Goal: Transaction & Acquisition: Purchase product/service

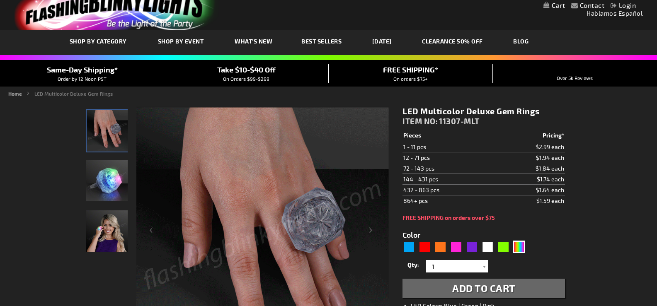
scroll to position [83, 0]
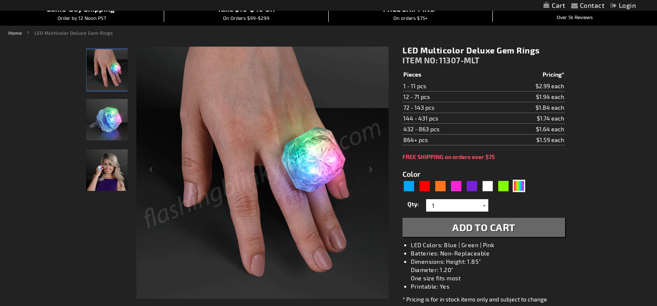
click at [485, 205] on div at bounding box center [484, 205] width 8 height 12
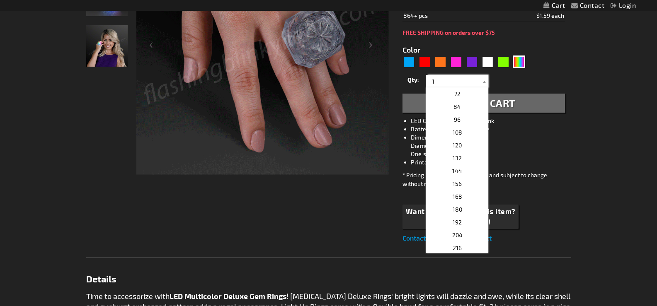
scroll to position [174, 0]
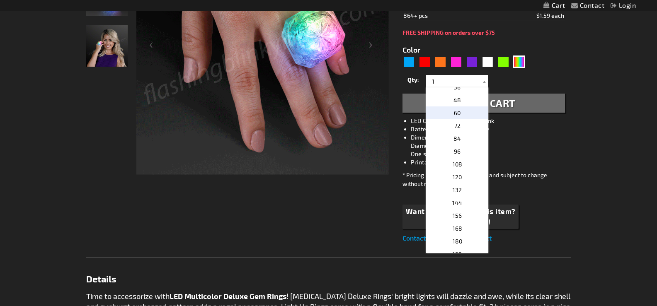
click at [461, 110] on p "60" at bounding box center [457, 113] width 62 height 13
type input "60"
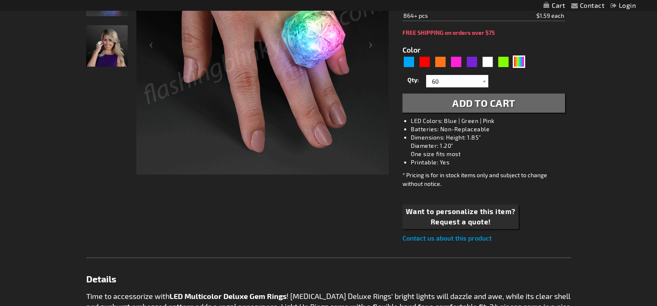
click at [494, 103] on span "Add to Cart" at bounding box center [483, 103] width 63 height 12
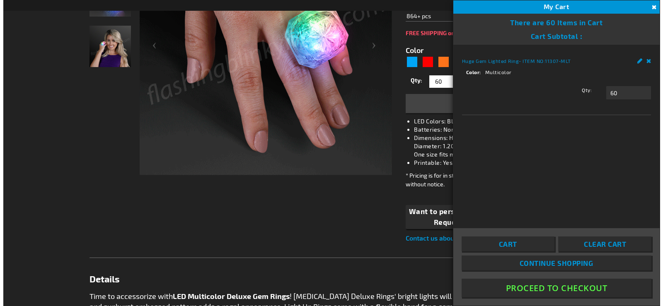
scroll to position [226, 0]
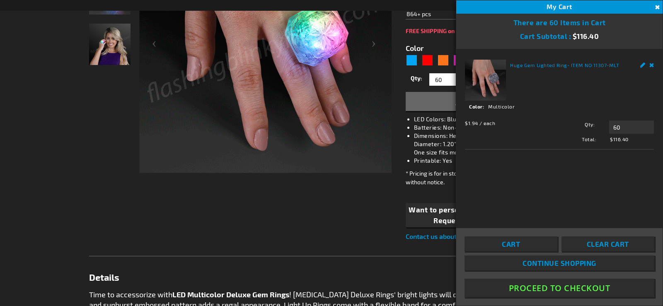
click at [568, 284] on button "Proceed To Checkout" at bounding box center [560, 288] width 190 height 19
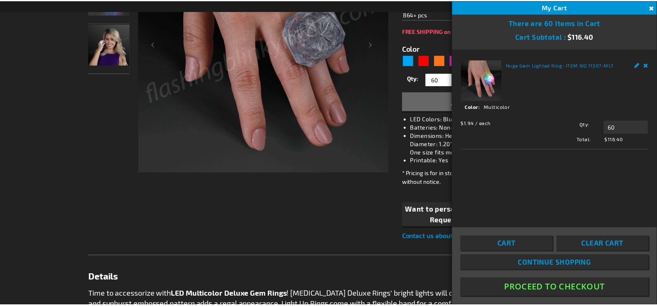
scroll to position [226, 0]
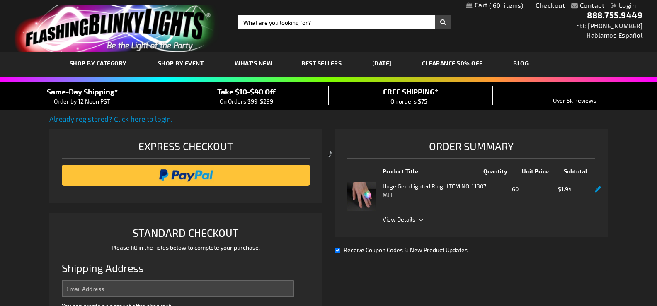
select select "US"
click at [250, 98] on span "On Orders $99-$299" at bounding box center [246, 101] width 53 height 7
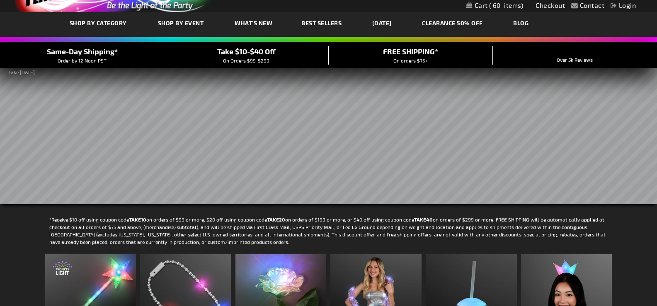
scroll to position [124, 0]
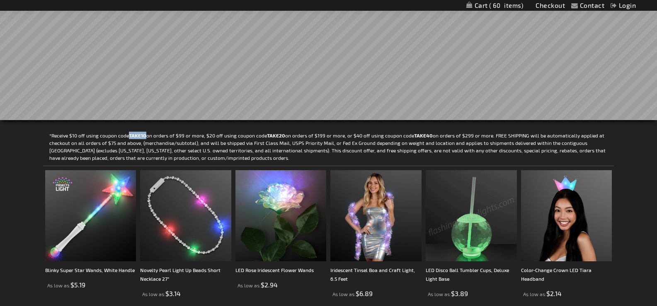
drag, startPoint x: 129, startPoint y: 133, endPoint x: 145, endPoint y: 133, distance: 16.2
click at [145, 133] on strong "TAKE10" at bounding box center [137, 136] width 17 height 6
drag, startPoint x: 145, startPoint y: 133, endPoint x: 630, endPoint y: 154, distance: 485.4
drag, startPoint x: 129, startPoint y: 133, endPoint x: 145, endPoint y: 135, distance: 16.3
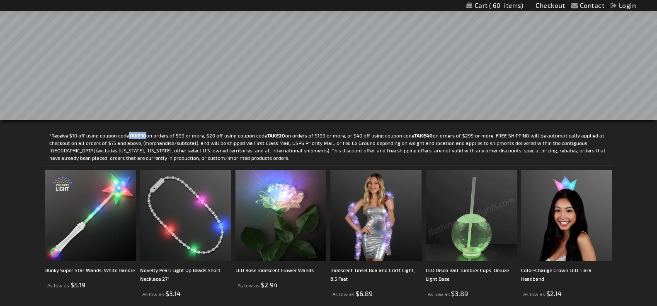
click at [145, 135] on strong "TAKE10" at bounding box center [137, 136] width 17 height 6
copy strong "TAKE10"
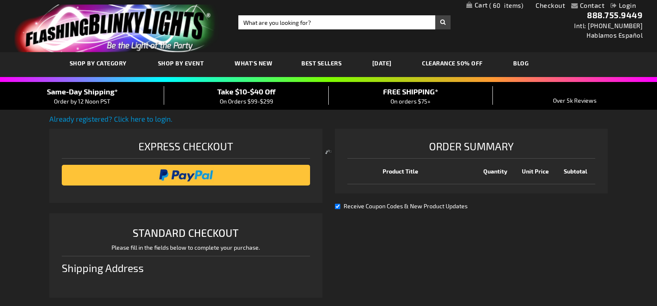
select select "US"
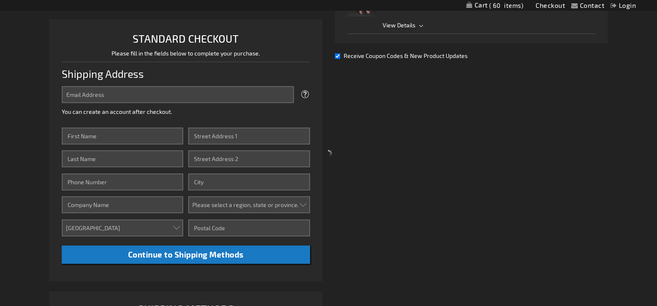
scroll to position [207, 0]
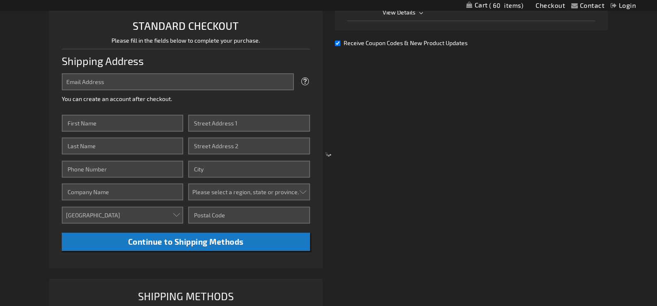
click at [157, 81] on div at bounding box center [328, 153] width 657 height 306
click at [77, 125] on div at bounding box center [328, 153] width 657 height 306
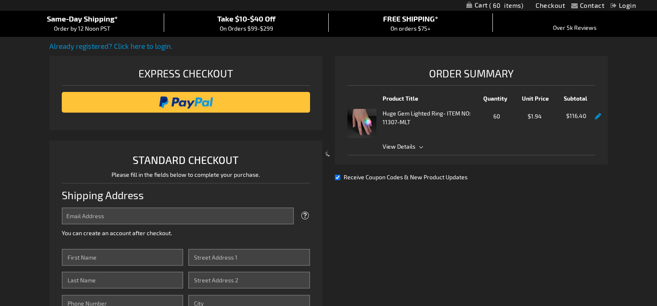
scroll to position [83, 0]
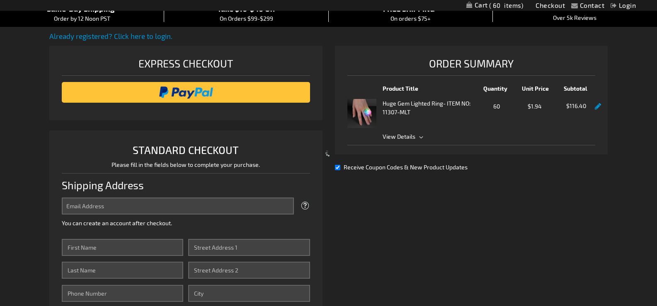
click at [393, 212] on div at bounding box center [328, 153] width 657 height 306
click at [338, 166] on div at bounding box center [328, 153] width 657 height 306
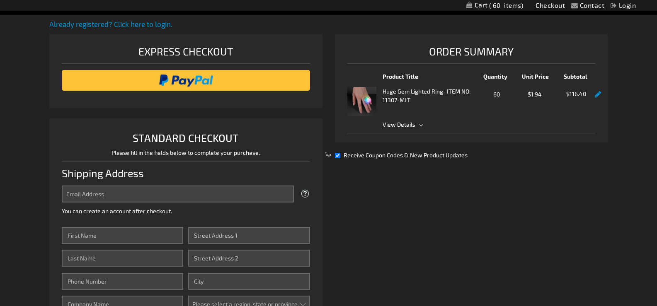
scroll to position [124, 0]
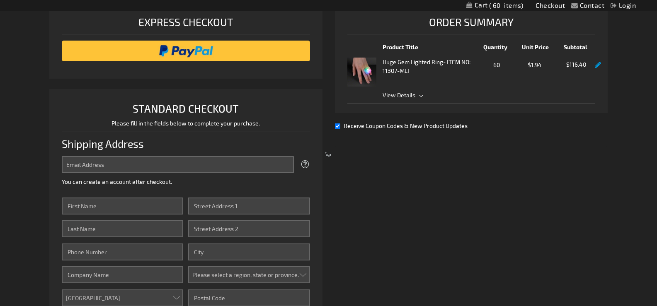
click at [335, 124] on div at bounding box center [328, 153] width 657 height 306
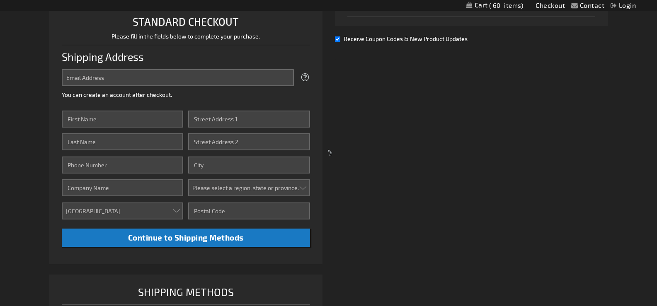
scroll to position [212, 0]
click at [230, 235] on div at bounding box center [328, 153] width 657 height 306
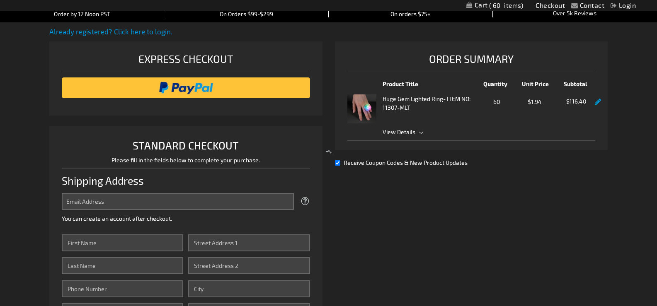
click at [337, 160] on div at bounding box center [328, 153] width 657 height 306
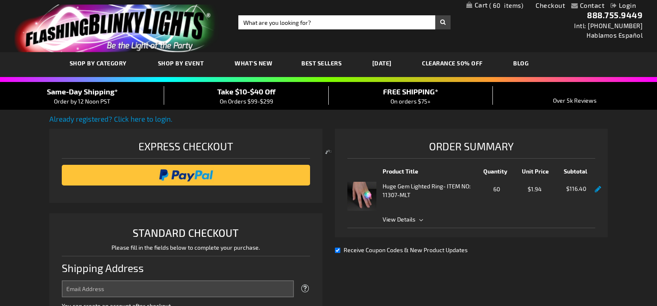
scroll to position [124, 0]
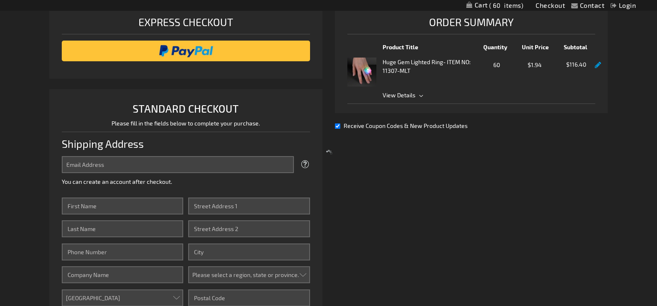
click at [235, 166] on div at bounding box center [328, 153] width 657 height 306
click at [127, 185] on div at bounding box center [328, 153] width 657 height 306
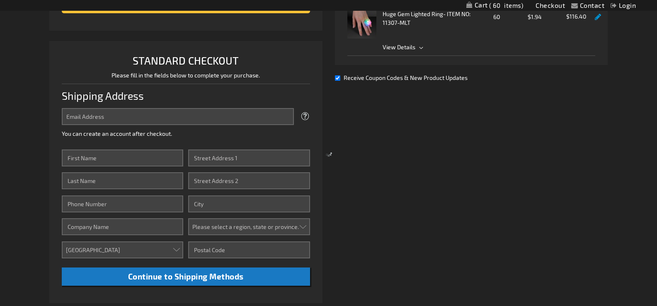
scroll to position [170, 0]
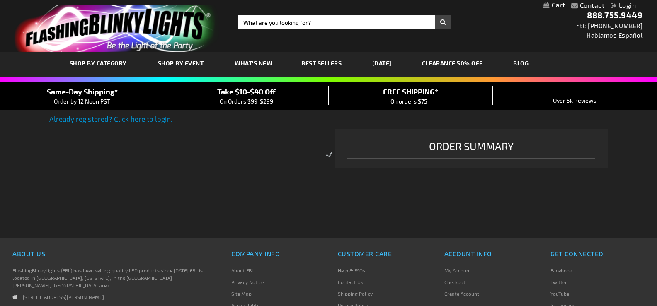
select select "US"
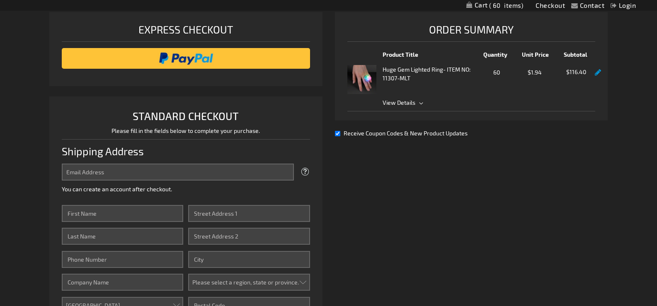
scroll to position [124, 0]
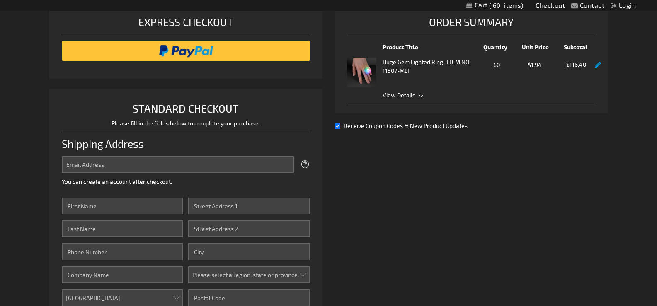
click at [335, 124] on input "Receive Coupon Codes & New Product Updates" at bounding box center [337, 126] width 5 height 5
checkbox input "false"
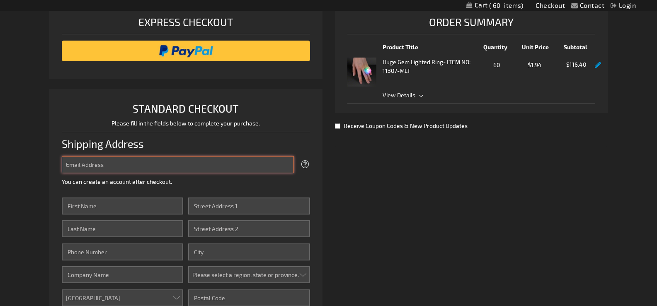
click at [181, 161] on input "Email Address" at bounding box center [178, 164] width 232 height 17
type input "julie@tubmanhealth.org"
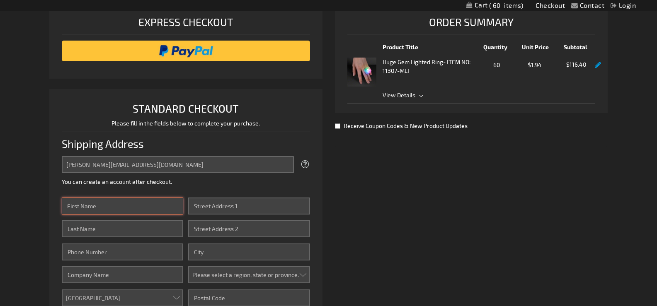
click at [135, 204] on input "First Name" at bounding box center [122, 206] width 121 height 17
type input "Julie"
type input "Chinitz"
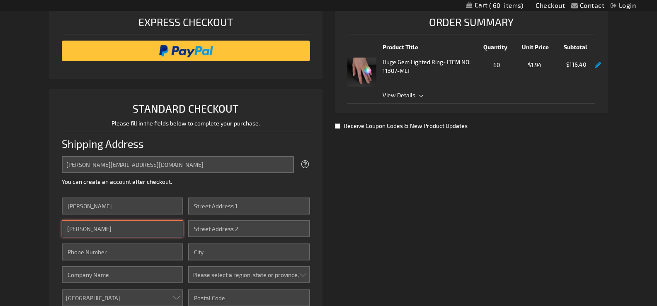
type input "2067250747"
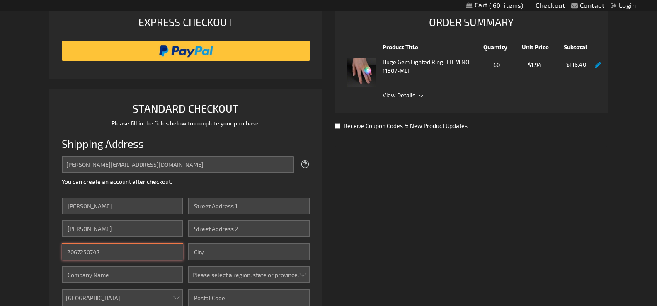
type input "Tubman Center for Health & Freedom"
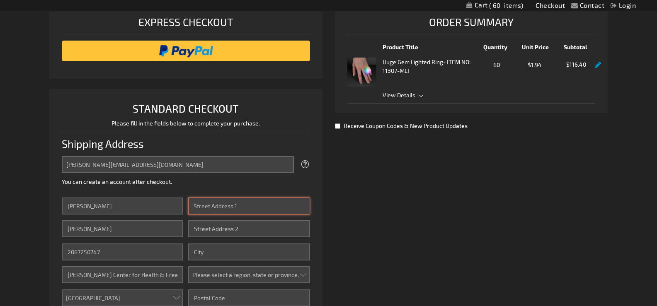
type input "P.O. Box 18612"
type input "Seattle"
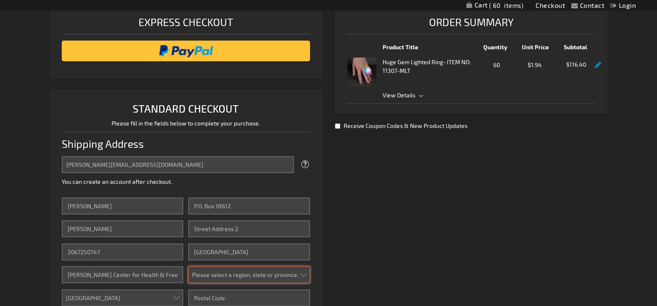
select select "62"
type input "98118"
click at [368, 216] on div "Already registered? Click here to login. Shipping Review & Payments Estimated T…" at bounding box center [328, 225] width 558 height 471
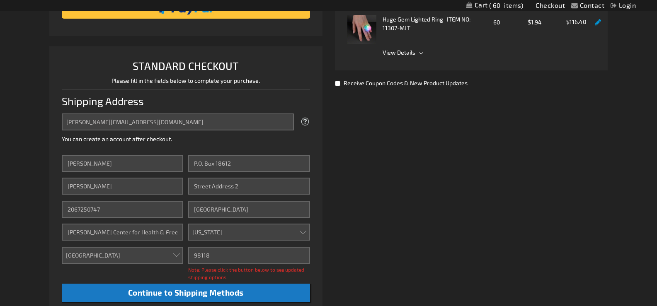
scroll to position [207, 0]
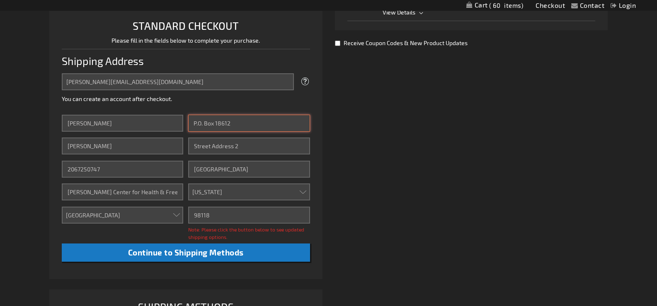
drag, startPoint x: 233, startPoint y: 123, endPoint x: 174, endPoint y: 127, distance: 59.8
click at [174, 127] on div "First Name Julie Last Name Chinitz Phone Number 2067250747 Company Tubman Cente…" at bounding box center [186, 189] width 248 height 148
type input "1414 31st Avenue S."
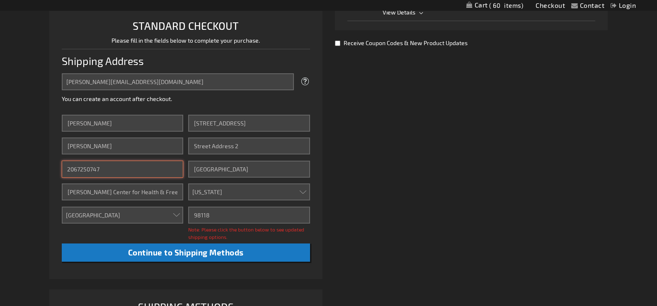
click at [134, 175] on input "2067250747" at bounding box center [122, 169] width 121 height 17
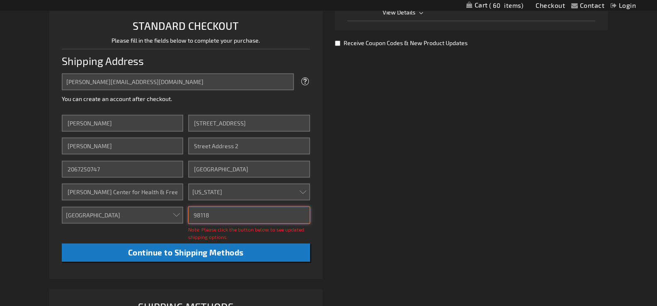
drag, startPoint x: 214, startPoint y: 213, endPoint x: 175, endPoint y: 223, distance: 40.7
click at [175, 223] on div "First Name Julie Last Name Chinitz Phone Number 2067250747 Company Tubman Cente…" at bounding box center [186, 189] width 248 height 148
type input "98144"
click at [399, 219] on div "Already registered? Click here to login. Shipping Review & Payments Estimated T…" at bounding box center [328, 142] width 558 height 471
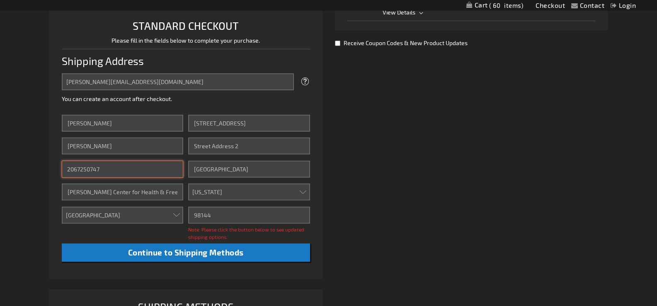
drag, startPoint x: 107, startPoint y: 168, endPoint x: 44, endPoint y: 178, distance: 63.4
click at [44, 178] on div "Contact Compare Products Checkout Login Skip to Content My Cart 60 60 items My …" at bounding box center [328, 194] width 657 height 802
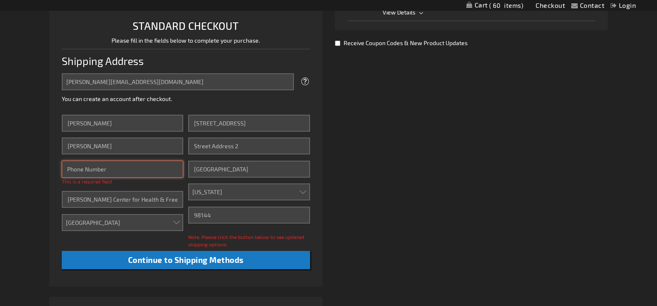
paste input "(206) 210-0846"
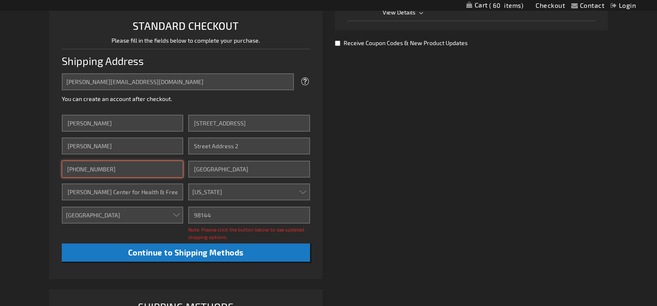
type input "(206) 210-0846"
click at [311, 196] on li "STANDARD CHECKOUT Please fill in the fields below to complete your purchase. Sh…" at bounding box center [185, 142] width 273 height 273
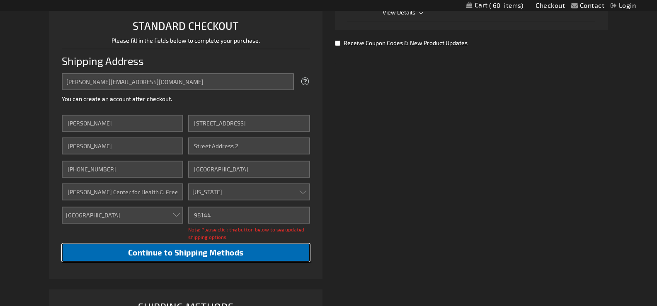
click at [170, 251] on span "Continue to Shipping Methods" at bounding box center [186, 253] width 116 height 10
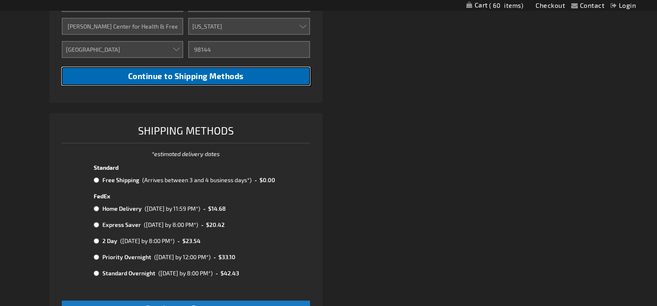
scroll to position [415, 0]
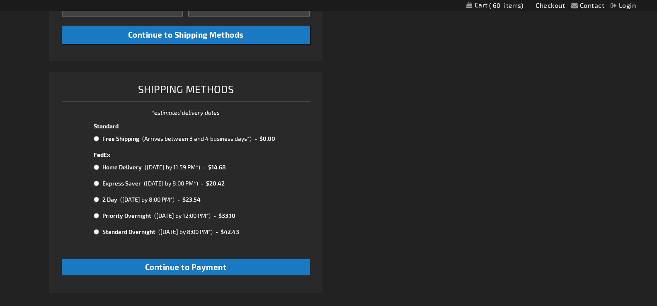
click at [96, 136] on input "radio" at bounding box center [96, 139] width 5 height 7
radio input "true"
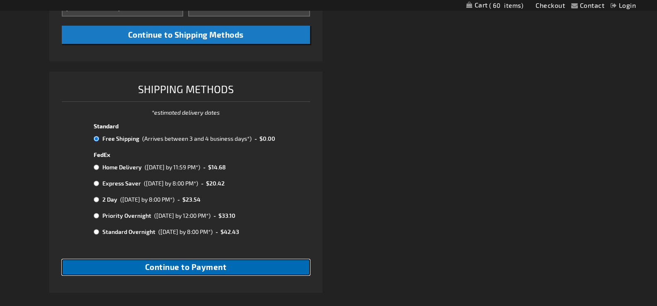
click at [234, 265] on button "Continue to Payment" at bounding box center [186, 267] width 248 height 16
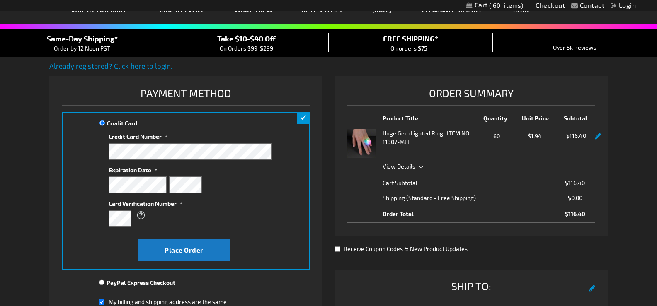
scroll to position [166, 0]
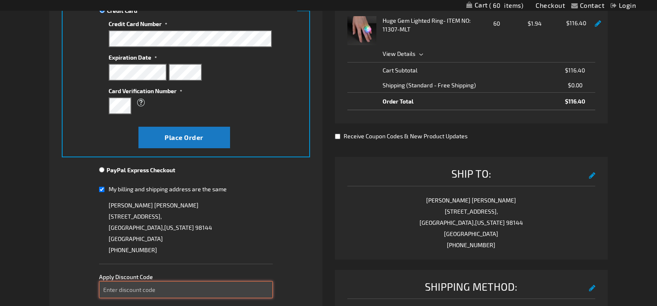
click at [160, 291] on input "Enter discount code" at bounding box center [186, 289] width 174 height 17
paste input "(206) 210-0846"
type input "("
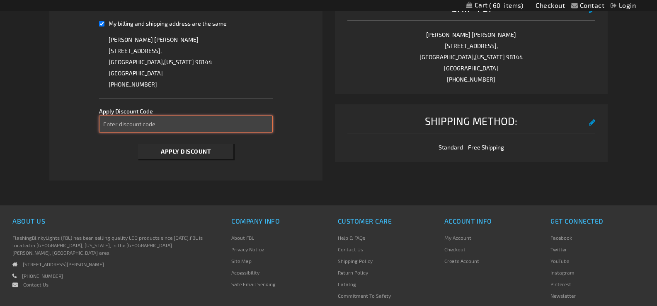
click at [174, 124] on input "Enter discount code" at bounding box center [186, 124] width 174 height 17
type input "TAKE10"
click at [0, 154] on div "Contact Compare Products Checkout Login Skip to Content My Cart 60 60 items My …" at bounding box center [328, 37] width 657 height 738
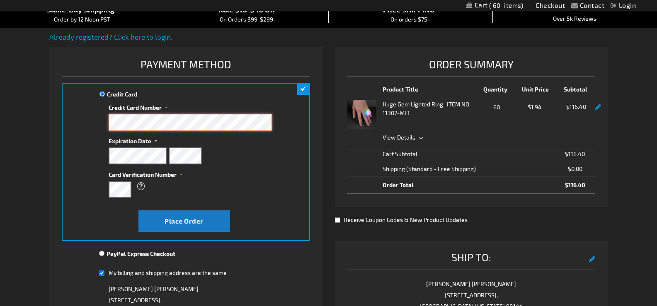
scroll to position [83, 0]
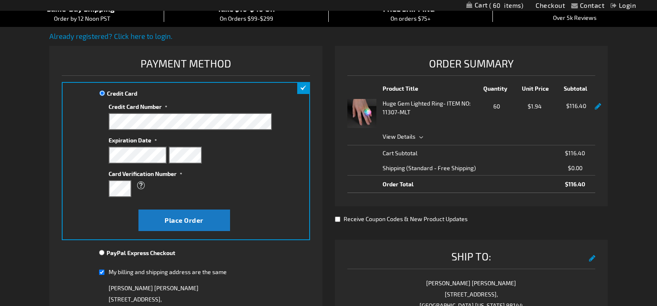
click at [34, 254] on div "Contact Compare Products Checkout Login Skip to Content My Cart 60 60 items My …" at bounding box center [328, 286] width 657 height 738
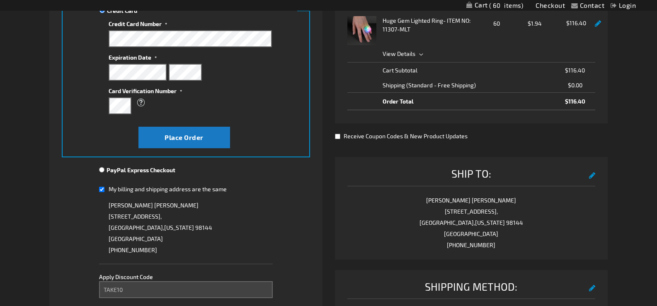
click at [101, 184] on input "My billing and shipping address are the same" at bounding box center [101, 189] width 5 height 17
checkbox input "false"
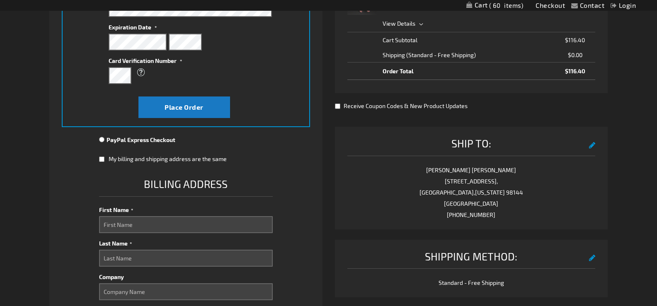
scroll to position [290, 0]
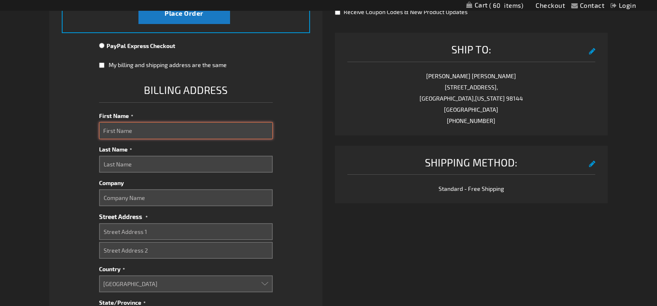
click at [158, 127] on input "First Name" at bounding box center [186, 130] width 174 height 17
type input "Julie"
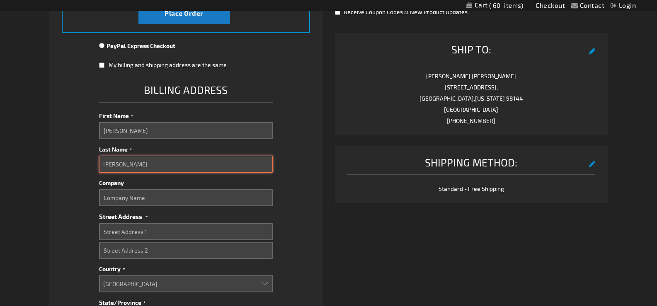
type input "Chinitz"
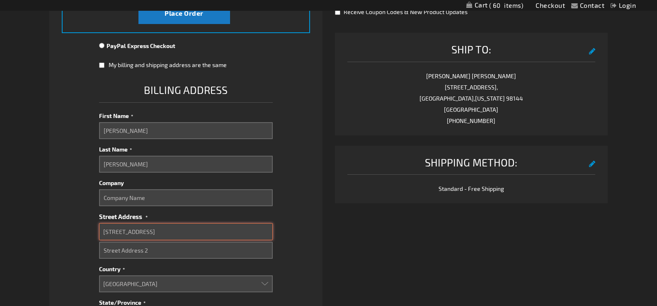
type input "816 23rd Avenue"
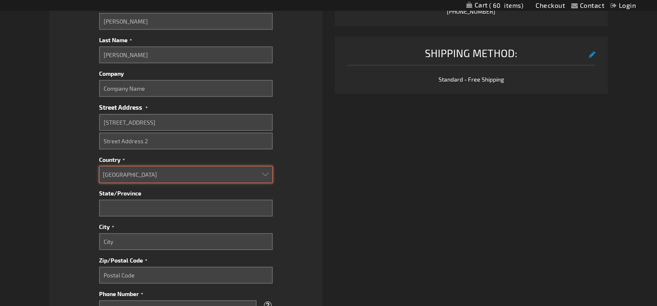
scroll to position [456, 0]
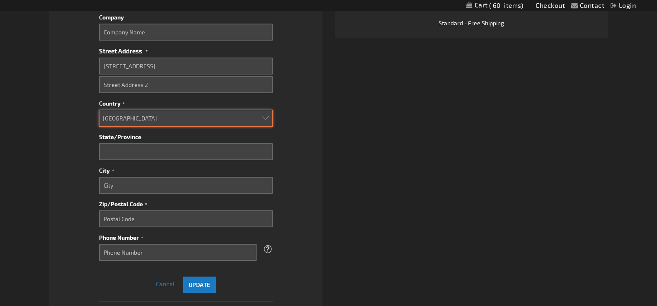
click at [261, 115] on select "Aruba Australia Austria Bahamas Barbados Belgium Belize Bermuda British Virgin …" at bounding box center [186, 118] width 174 height 17
select select "US"
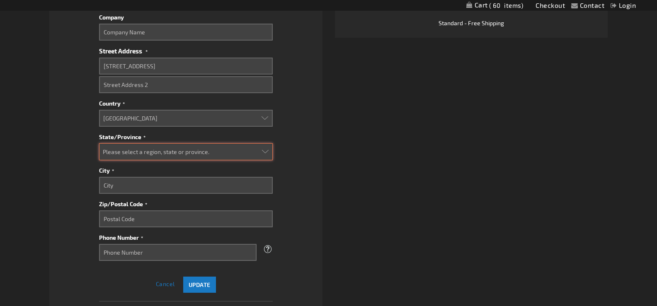
click at [138, 151] on select "Please select a region, state or province. Alabama Alaska Arizona Arkansas Cali…" at bounding box center [186, 151] width 174 height 17
select select "62"
click at [99, 143] on select "Please select a region, state or province. Alabama Alaska Arizona Arkansas Cali…" at bounding box center [186, 151] width 174 height 17
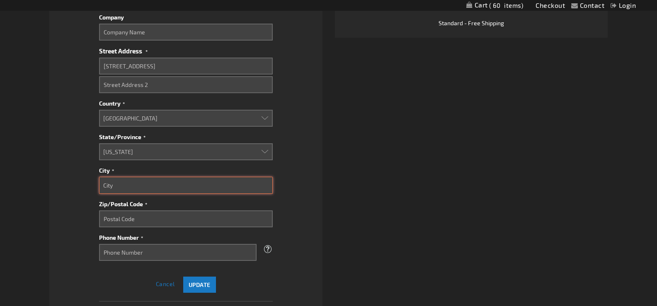
click at [120, 188] on input "City" at bounding box center [186, 185] width 174 height 17
type input "Seattle"
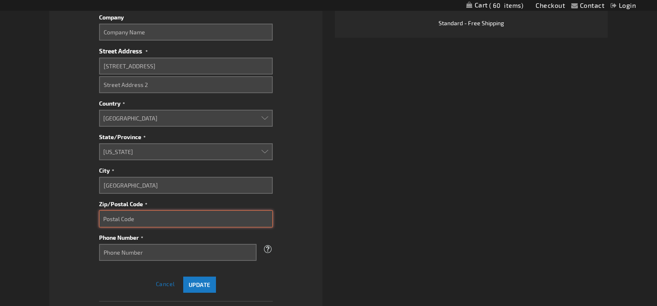
click at [113, 219] on input "Zip/Postal Code" at bounding box center [186, 219] width 174 height 17
type input "98122"
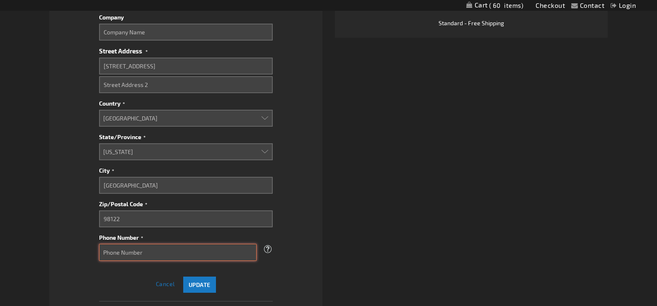
click at [131, 253] on input "Phone Number" at bounding box center [178, 252] width 158 height 17
type input "(206) 851-1902"
click at [196, 284] on span "Update" at bounding box center [200, 284] width 22 height 7
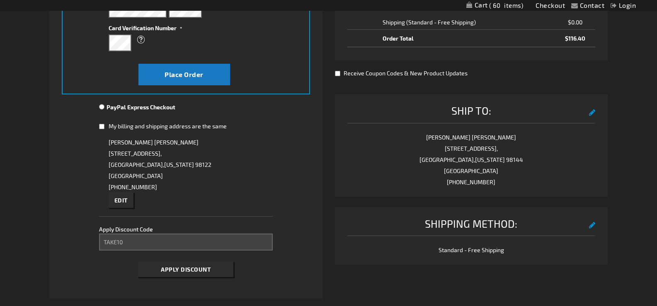
scroll to position [231, 0]
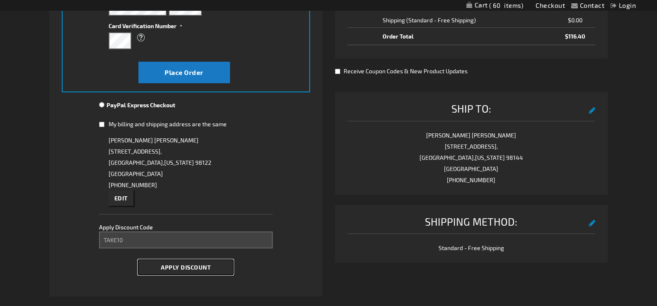
click at [194, 269] on span "Apply Discount" at bounding box center [186, 267] width 50 height 7
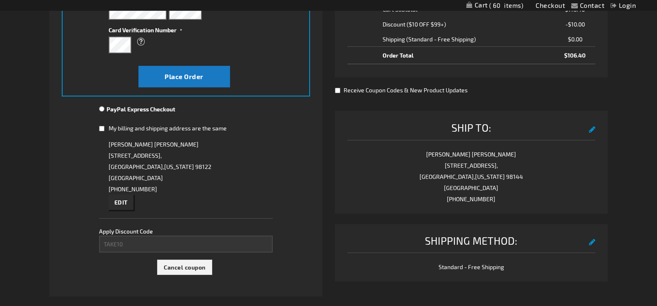
scroll to position [19, 0]
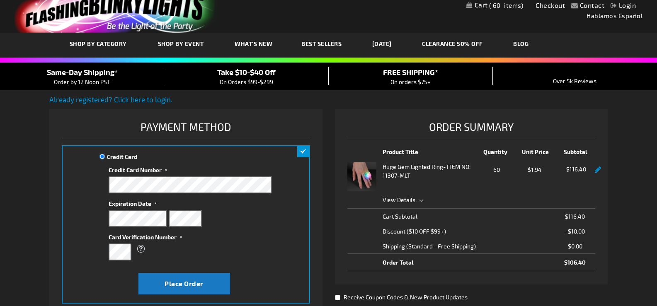
click at [194, 271] on div "Place Order" at bounding box center [183, 284] width 163 height 29
click at [200, 284] on span "Place Order" at bounding box center [184, 284] width 39 height 8
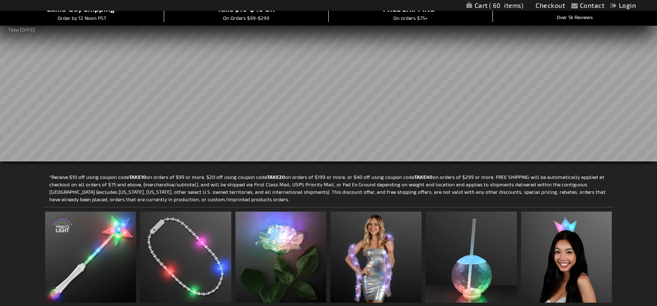
scroll to position [82, 0]
